Goal: Task Accomplishment & Management: Manage account settings

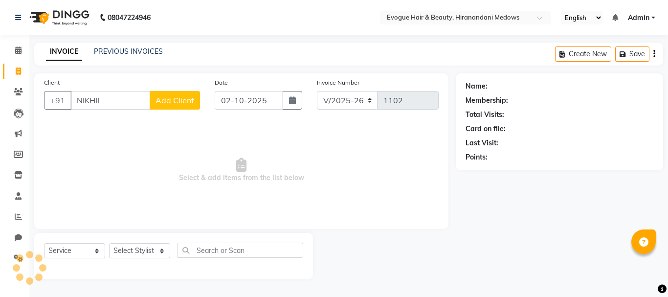
select select "746"
select select "service"
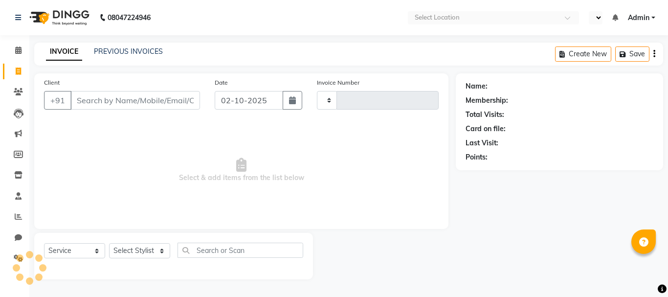
select select "service"
type input "1102"
select select "en"
select select "746"
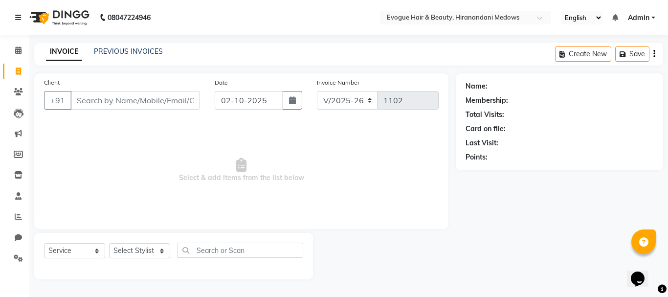
click at [103, 99] on input "Client" at bounding box center [135, 100] width 130 height 19
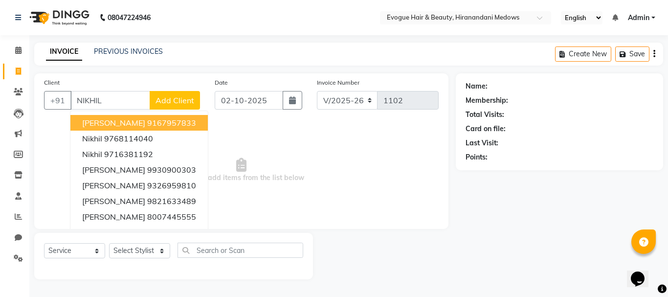
click at [105, 116] on button "[PERSON_NAME] 9167957833" at bounding box center [138, 123] width 137 height 16
type input "9167957833"
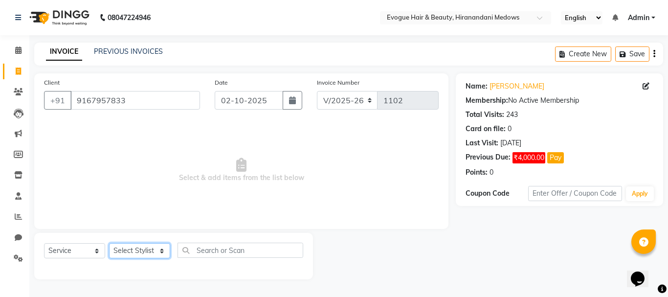
click at [141, 248] on select "Select Stylist [PERSON_NAME] [PERSON_NAME] Manager [PERSON_NAME]" at bounding box center [139, 250] width 61 height 15
select select "11856"
click at [109, 243] on select "Select Stylist [PERSON_NAME] [PERSON_NAME] Manager [PERSON_NAME]" at bounding box center [139, 250] width 61 height 15
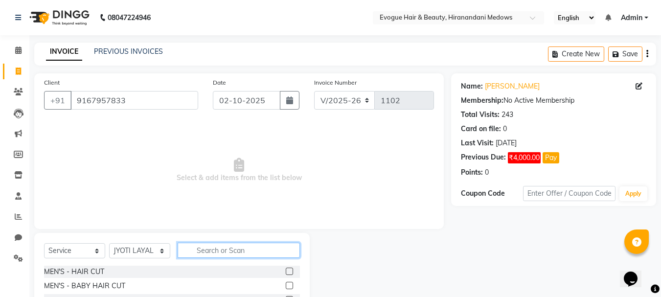
click at [199, 245] on input "text" at bounding box center [239, 250] width 122 height 15
type input "EYEBR"
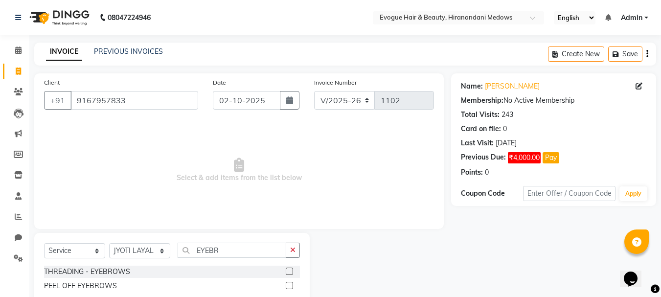
click at [289, 271] on label at bounding box center [289, 270] width 7 height 7
click at [289, 271] on input "checkbox" at bounding box center [289, 271] width 6 height 6
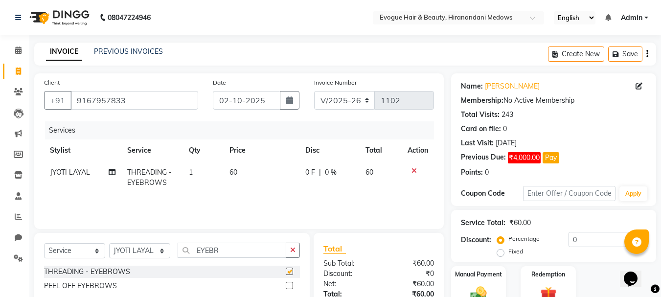
checkbox input "false"
click at [479, 278] on label "Manual Payment" at bounding box center [478, 273] width 49 height 9
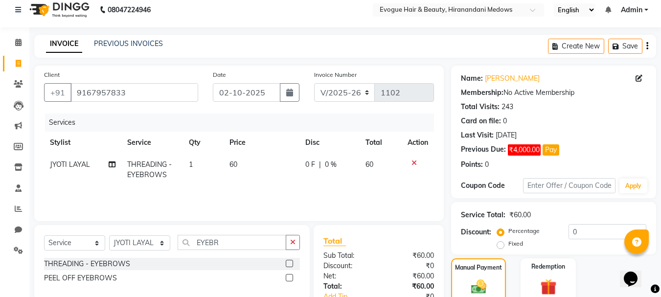
scroll to position [111, 0]
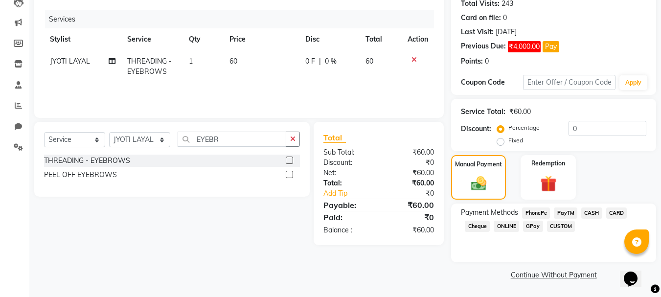
click at [590, 213] on span "CASH" at bounding box center [591, 212] width 21 height 11
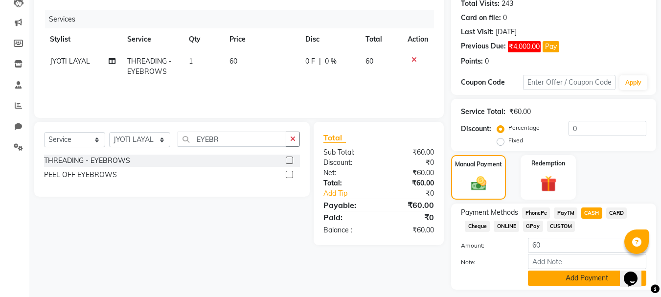
click at [558, 280] on button "Add Payment" at bounding box center [587, 277] width 118 height 15
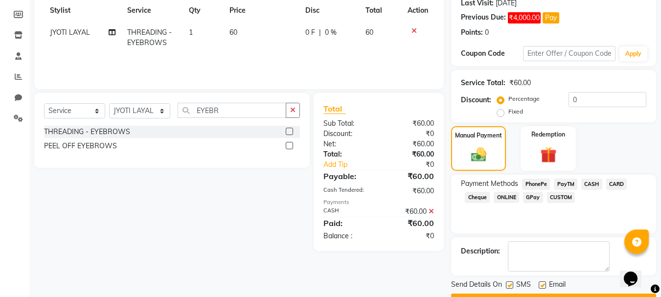
scroll to position [166, 0]
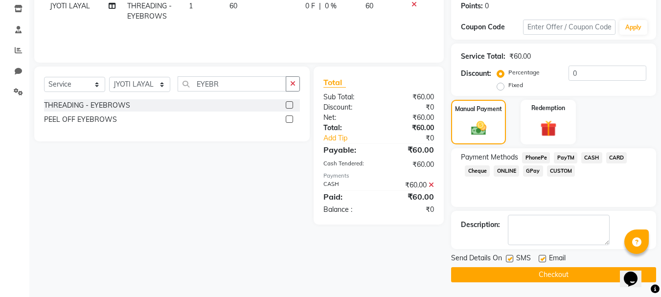
click at [557, 274] on button "Checkout" at bounding box center [553, 274] width 205 height 15
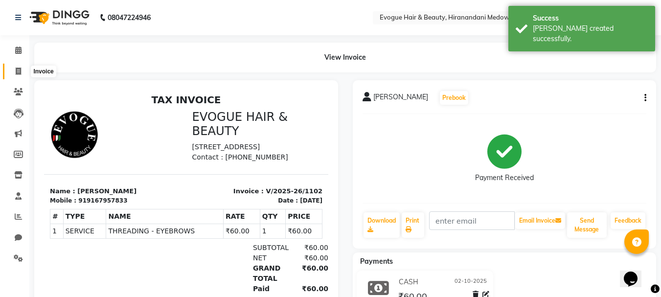
click at [19, 71] on icon at bounding box center [18, 70] width 5 height 7
select select "746"
select select "service"
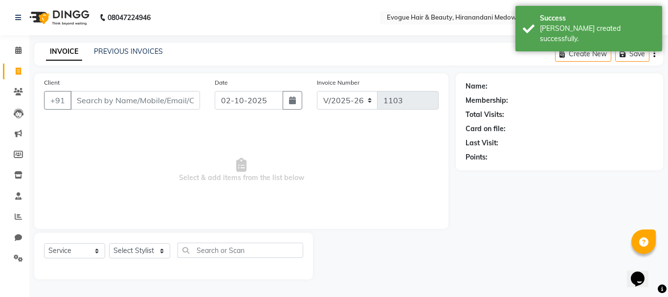
click at [119, 103] on input "Client" at bounding box center [135, 100] width 130 height 19
click at [19, 258] on icon at bounding box center [18, 257] width 9 height 7
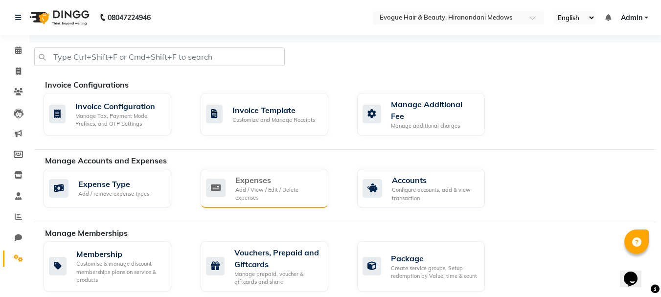
click at [271, 186] on div "Add / View / Edit / Delete expenses" at bounding box center [277, 194] width 85 height 16
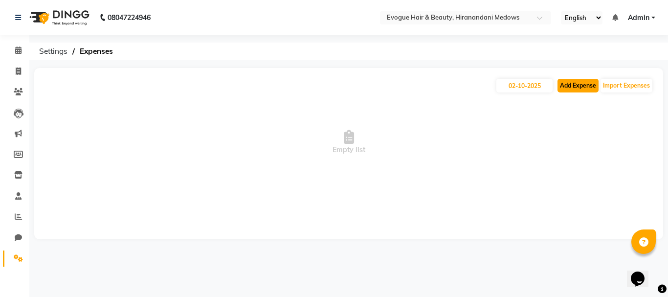
click at [582, 90] on button "Add Expense" at bounding box center [577, 86] width 41 height 14
select select "1"
select select "2443"
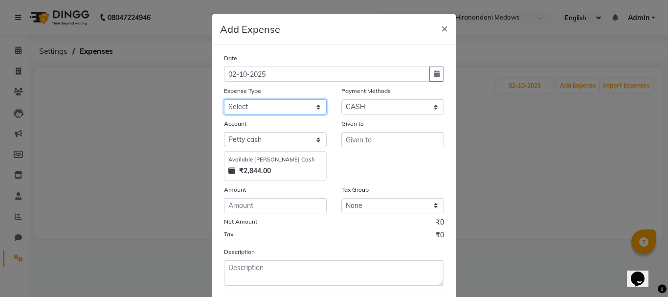
click at [266, 108] on select "Select Advance Salary Bank charges Car maintenance Cash transfer to bank Cash t…" at bounding box center [275, 106] width 103 height 15
select select "11593"
click at [224, 99] on select "Select Advance Salary Bank charges Car maintenance Cash transfer to bank Cash t…" at bounding box center [275, 106] width 103 height 15
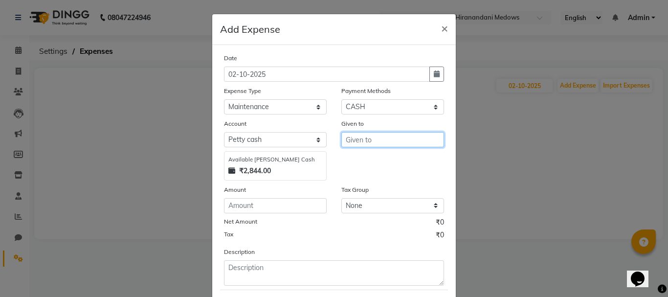
click at [380, 138] on input "text" at bounding box center [392, 139] width 103 height 15
click at [382, 162] on ngb-highlight "[PERSON_NAME]" at bounding box center [382, 161] width 56 height 10
type input "[PERSON_NAME]"
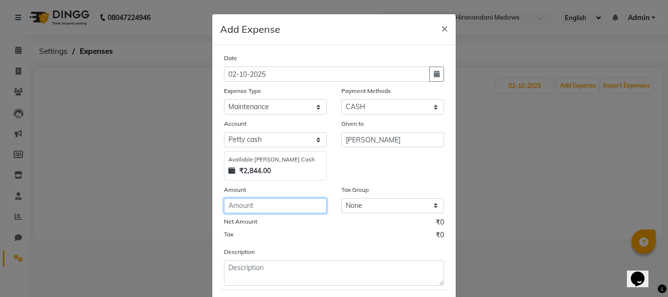
click at [270, 210] on input "number" at bounding box center [275, 205] width 103 height 15
type input "400"
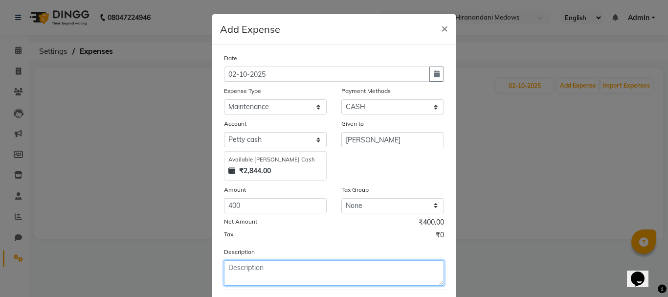
click at [358, 275] on textarea at bounding box center [334, 272] width 220 height 25
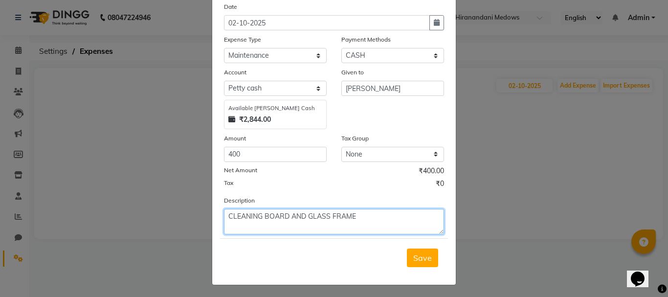
scroll to position [53, 0]
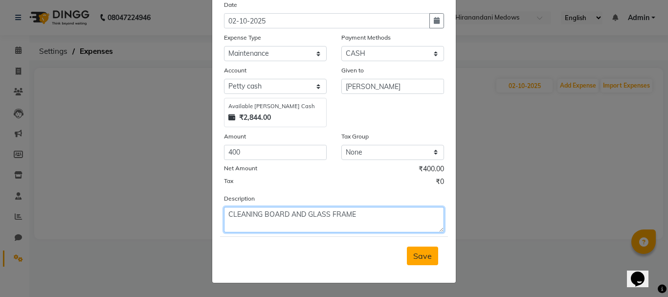
type textarea "CLEANING BOARD AND GLASS FRAME"
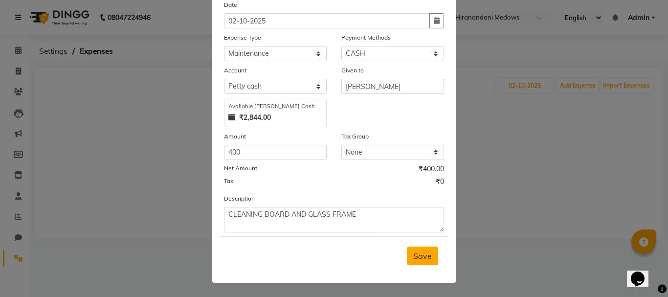
click at [421, 256] on span "Save" at bounding box center [422, 256] width 19 height 10
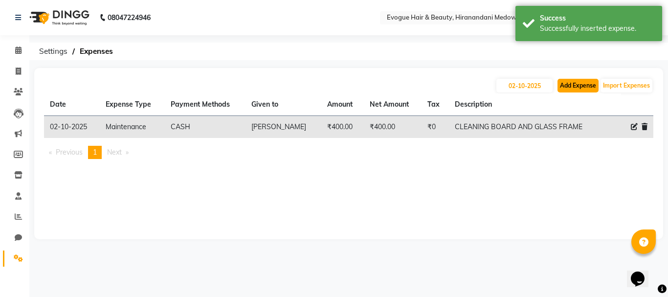
click at [580, 90] on button "Add Expense" at bounding box center [577, 86] width 41 height 14
select select "1"
select select "2443"
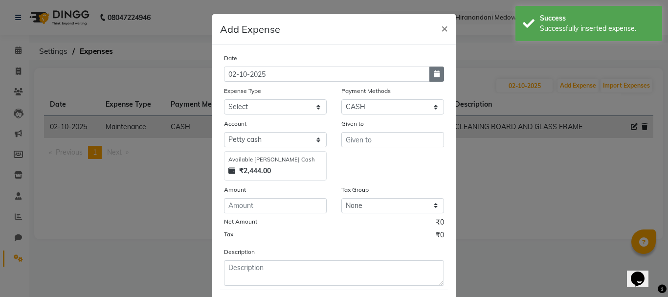
click at [434, 72] on icon "button" at bounding box center [437, 73] width 6 height 7
select select "10"
select select "2025"
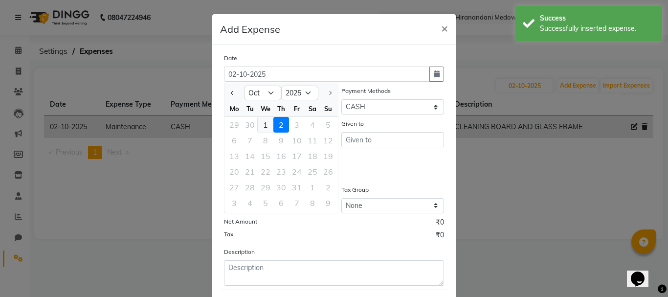
click at [260, 124] on div "1" at bounding box center [266, 125] width 16 height 16
type input "01-10-2025"
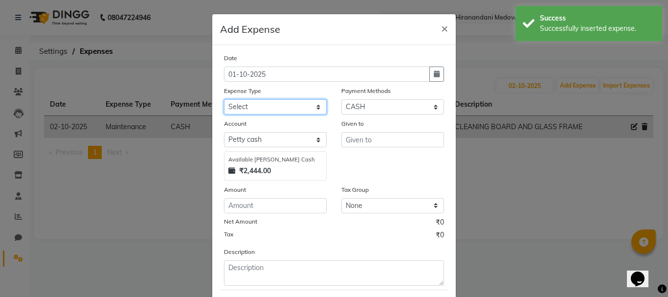
click at [274, 108] on select "Select Advance Salary Bank charges Car maintenance Cash transfer to bank Cash t…" at bounding box center [275, 106] width 103 height 15
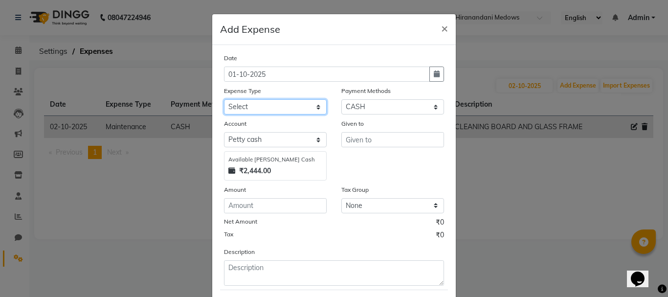
select select "11593"
click at [224, 99] on select "Select Advance Salary Bank charges Car maintenance Cash transfer to bank Cash t…" at bounding box center [275, 106] width 103 height 15
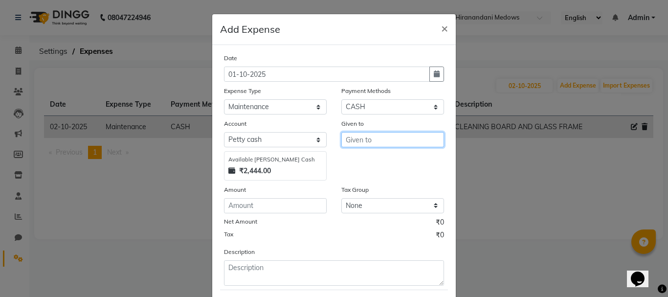
click at [355, 136] on input "text" at bounding box center [392, 139] width 103 height 15
click at [360, 158] on span "NIKHIL" at bounding box center [367, 161] width 26 height 10
type input "[PERSON_NAME]"
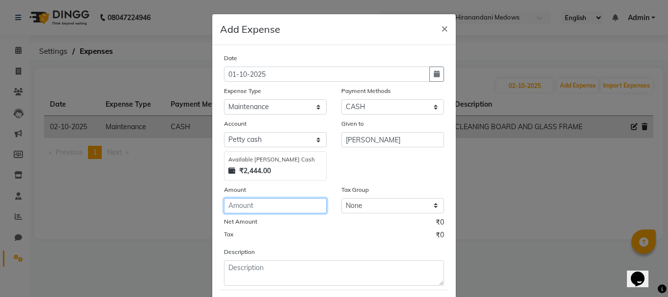
click at [280, 207] on input "number" at bounding box center [275, 205] width 103 height 15
type input "255"
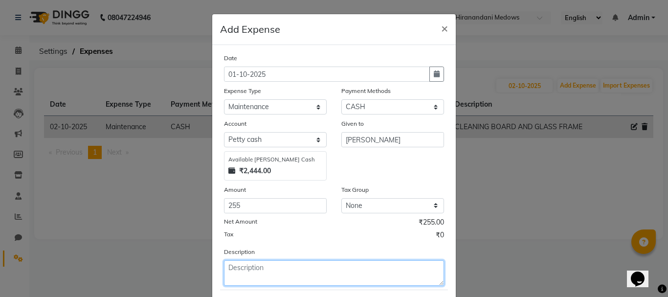
click at [295, 275] on textarea at bounding box center [334, 272] width 220 height 25
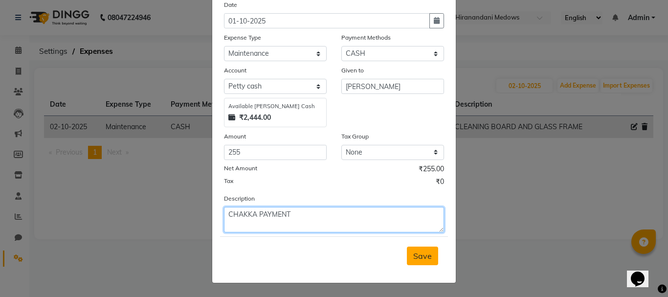
type textarea "CHAKKA PAYMENT"
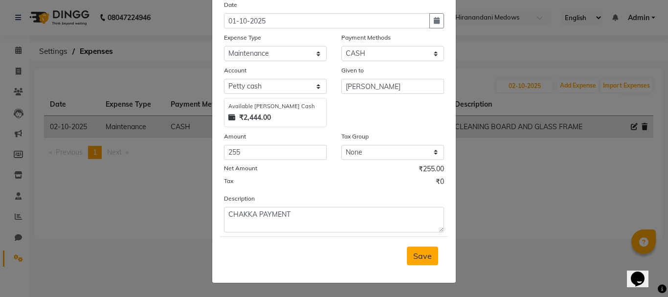
click at [421, 257] on span "Save" at bounding box center [422, 256] width 19 height 10
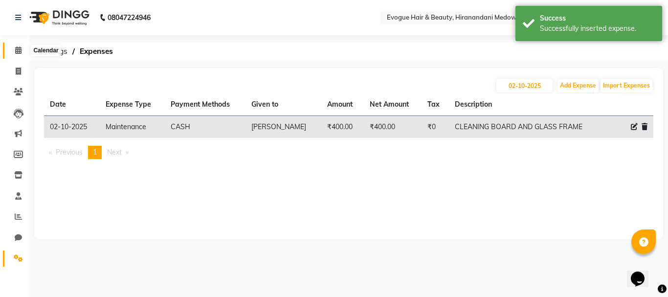
click at [19, 49] on icon at bounding box center [18, 49] width 6 height 7
